Goal: Task Accomplishment & Management: Complete application form

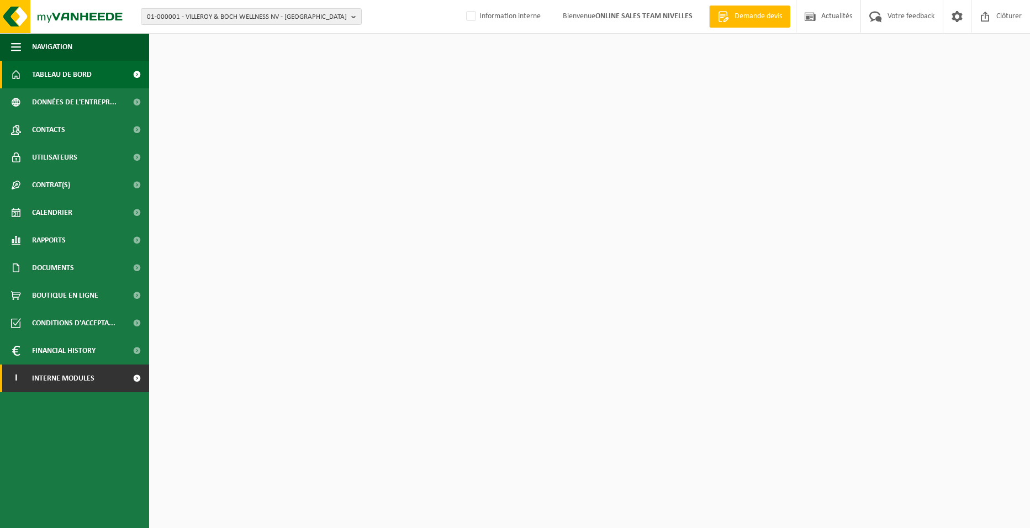
click at [45, 379] on span "Interne modules" at bounding box center [63, 379] width 62 height 28
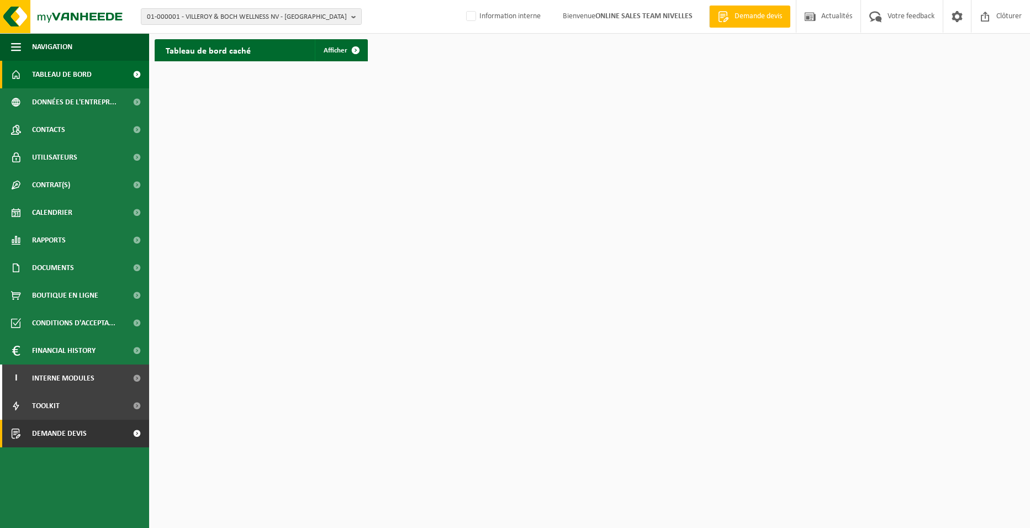
click at [78, 437] on span "Demande devis" at bounding box center [59, 434] width 55 height 28
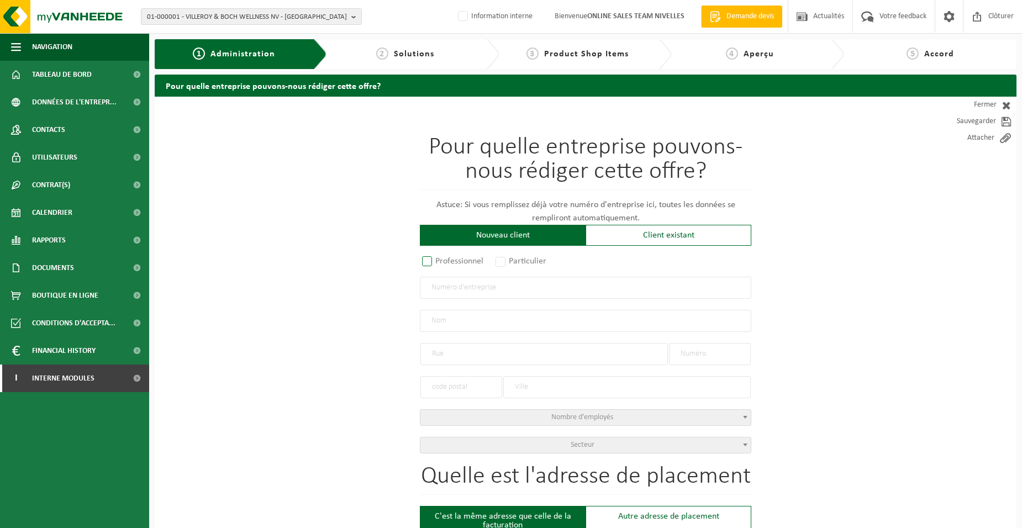
click at [460, 261] on label "Professionnel" at bounding box center [453, 261] width 67 height 15
click at [445, 261] on input "Professionnel" at bounding box center [441, 262] width 7 height 7
radio input "true"
click at [470, 289] on input "text" at bounding box center [585, 288] width 331 height 22
type input "1019092094"
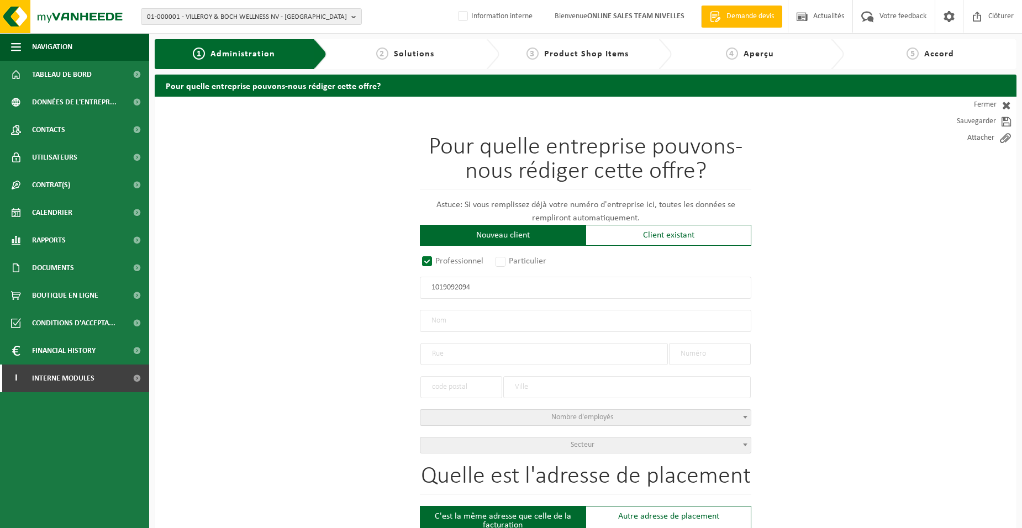
radio input "true"
type input "1019092094"
type input "[PERSON_NAME]"
type input "CHEMIN DE BORNIVAL"
type input "44"
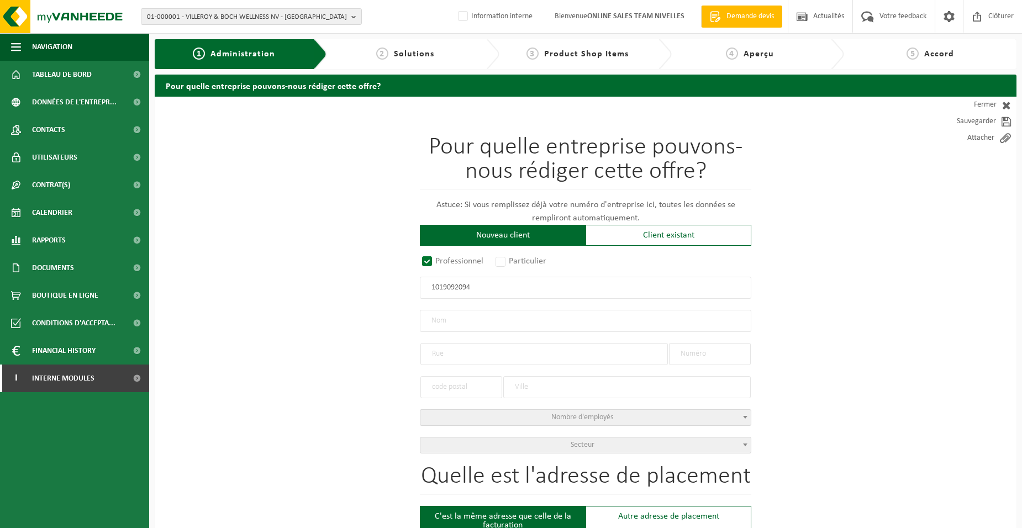
type input "1400"
type input "NIVELLES"
select select "D"
type input "PASINETTI, AMORY"
type input "CHEMIN DE BORNIVAL"
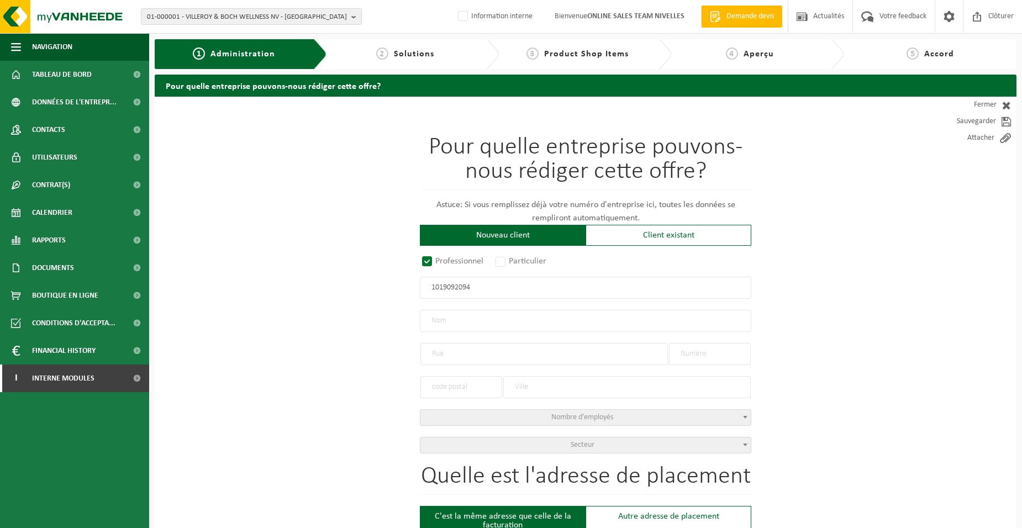
type input "44"
type input "1400"
type input "NIVELLES"
type input "2368905690"
type input "1019092094"
